Goal: Task Accomplishment & Management: Manage account settings

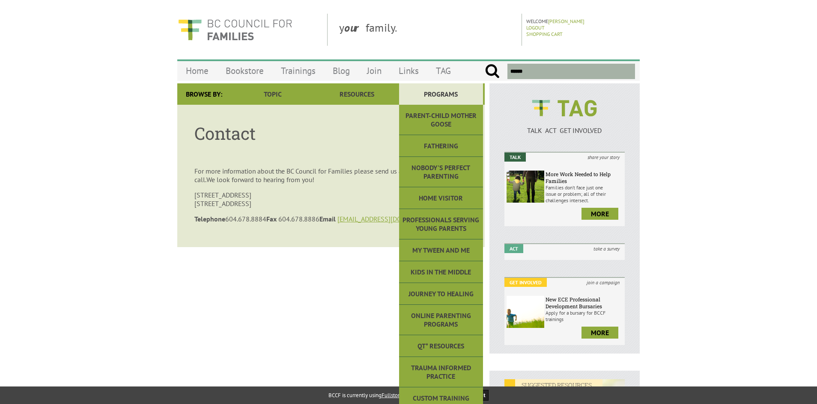
click at [429, 86] on link "Programs" at bounding box center [441, 93] width 84 height 21
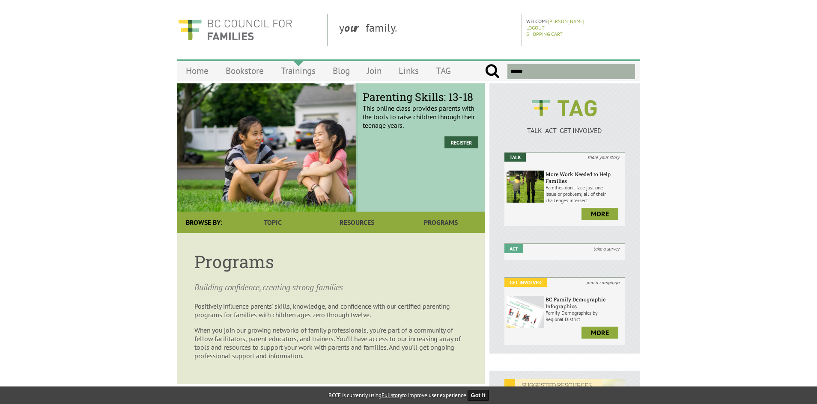
click at [306, 70] on link "Trainings" at bounding box center [298, 71] width 52 height 20
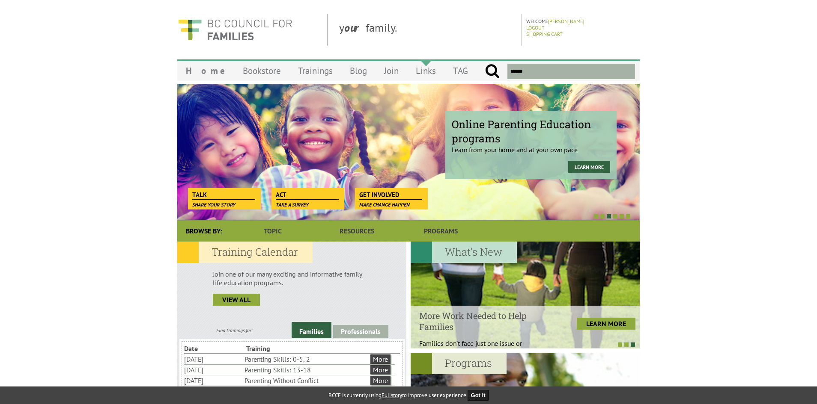
click at [407, 73] on link "Links" at bounding box center [425, 71] width 37 height 20
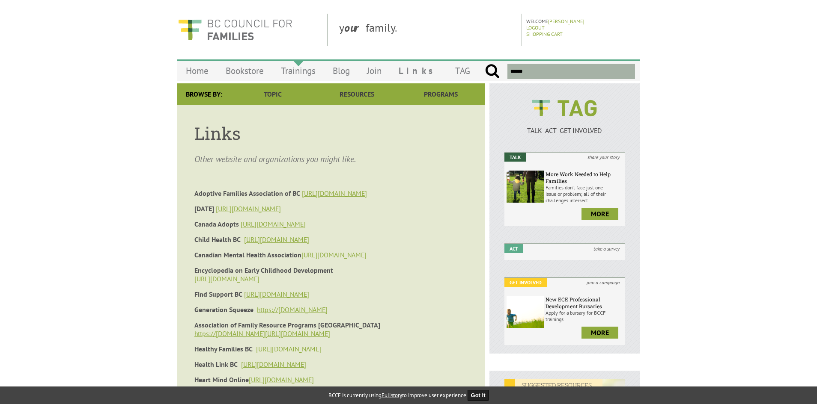
click at [307, 77] on link "Trainings" at bounding box center [298, 71] width 52 height 20
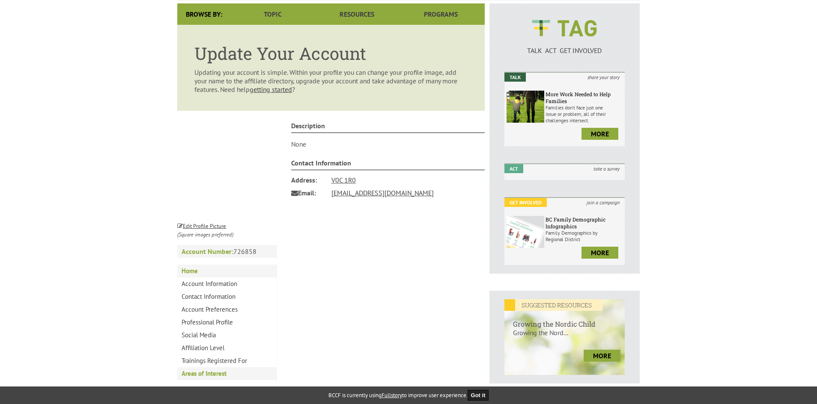
scroll to position [86, 0]
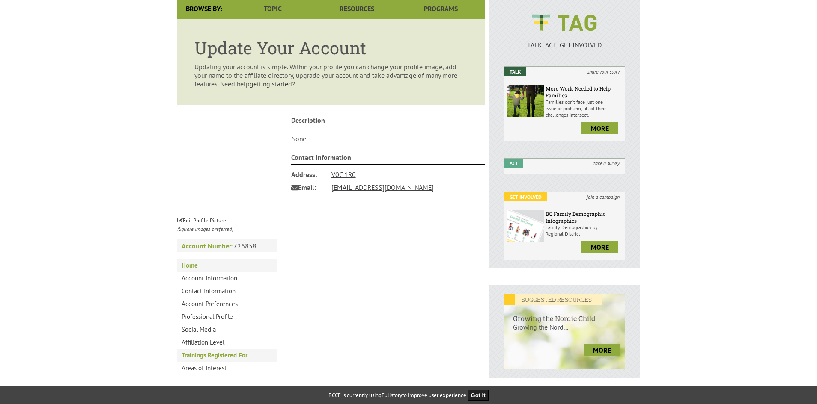
click at [256, 353] on link "Trainings Registered For" at bounding box center [226, 355] width 99 height 13
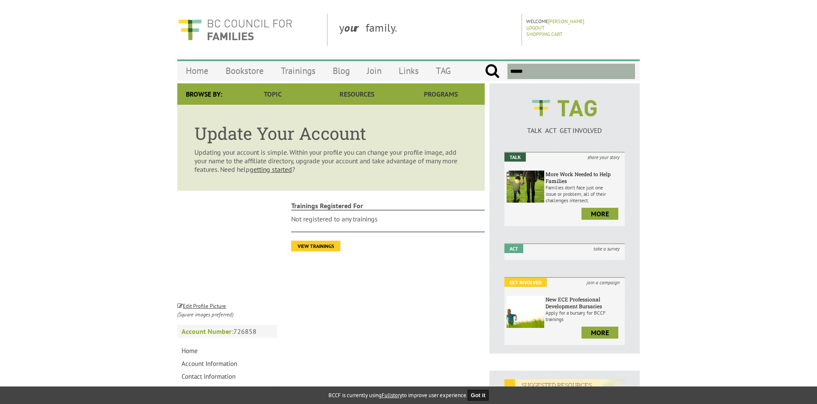
click at [317, 248] on link "View Trainings" at bounding box center [315, 246] width 49 height 11
